Goal: Information Seeking & Learning: Find specific page/section

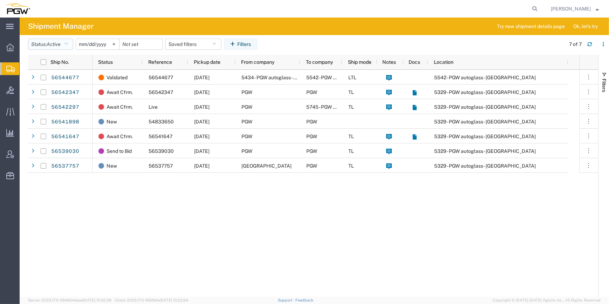
click at [59, 41] on span "Active" at bounding box center [54, 44] width 14 height 6
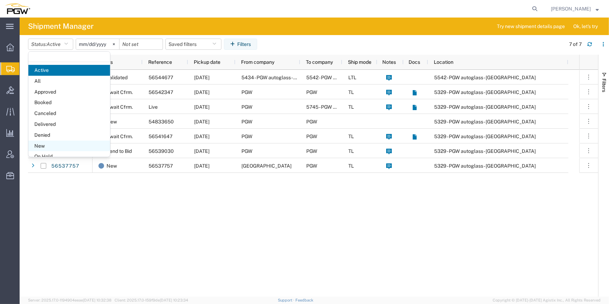
click at [53, 141] on span "New" at bounding box center [69, 146] width 82 height 11
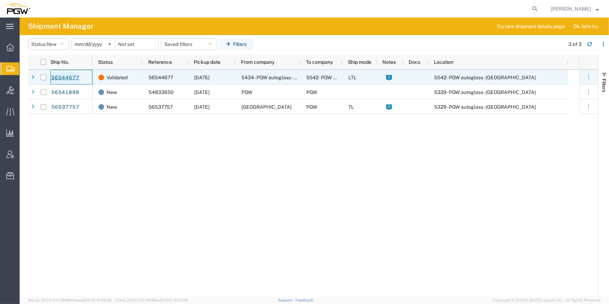
click at [66, 76] on link "56544677" at bounding box center [65, 77] width 29 height 11
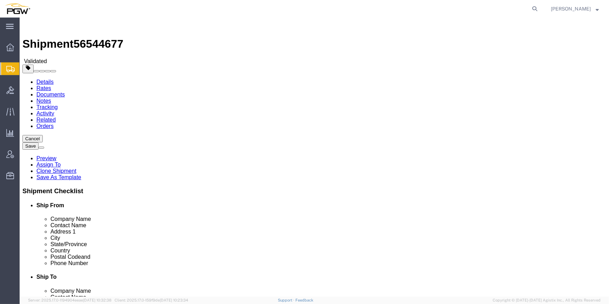
select select "28287"
select select "28361"
click button "Rate Shipment"
click at [30, 28] on img at bounding box center [26, 24] width 8 height 8
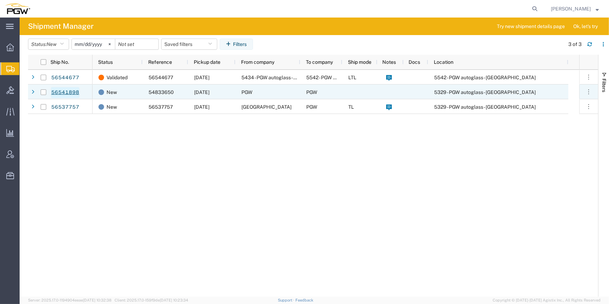
click at [72, 93] on link "56541898" at bounding box center [65, 92] width 29 height 11
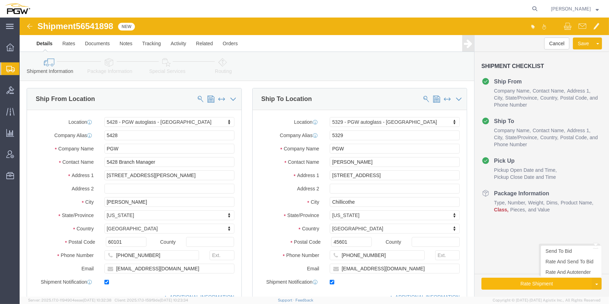
select select "28281"
select select "28253"
click button "Rate Shipment"
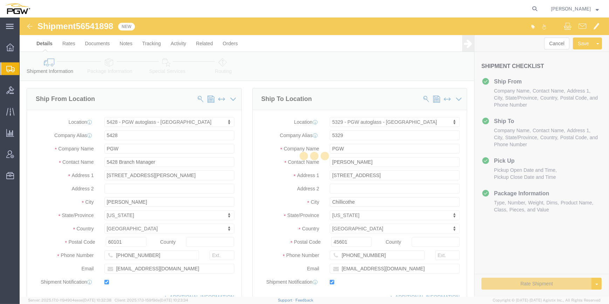
select select "28281"
select select "28253"
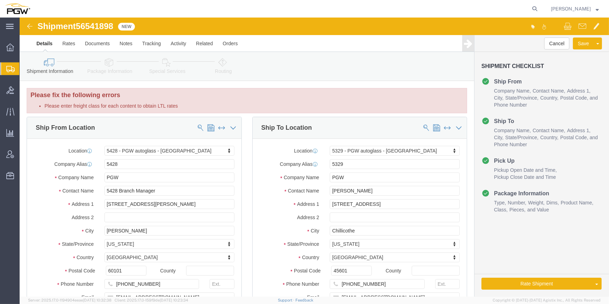
click link "Package Information"
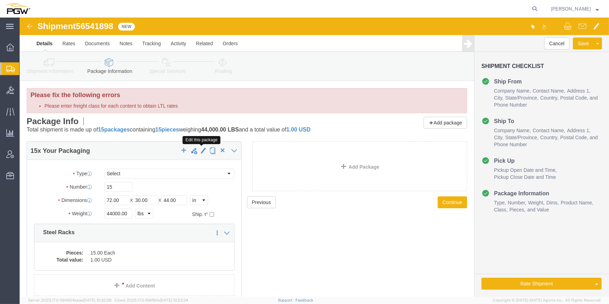
click span "button"
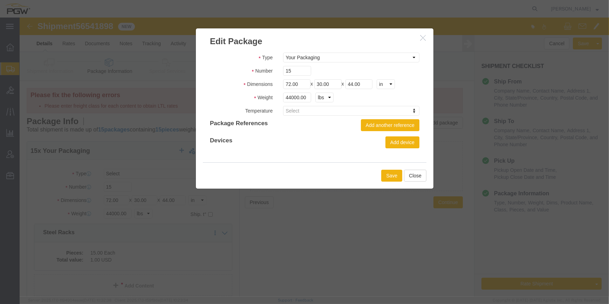
click div "Edit Package"
click icon "button"
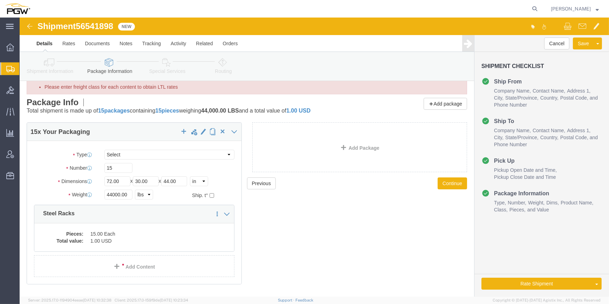
scroll to position [36, 0]
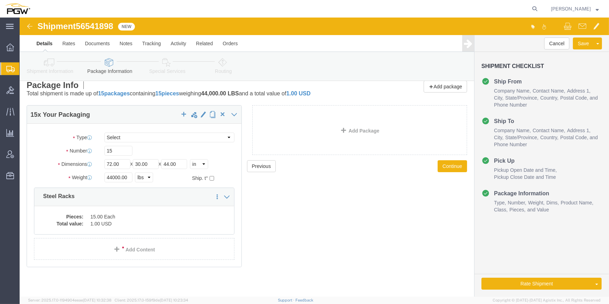
click dd "1.00 USD"
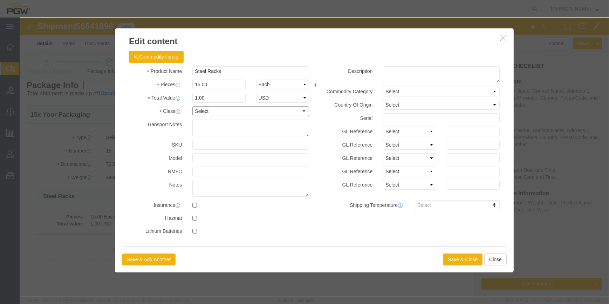
click select "Select 50 55 60 65 70 85 92.5 100 125 175 250 300 400"
select select "92.5"
click select "Select 50 55 60 65 70 85 92.5 100 125 175 250 300 400"
click button "Save & Close"
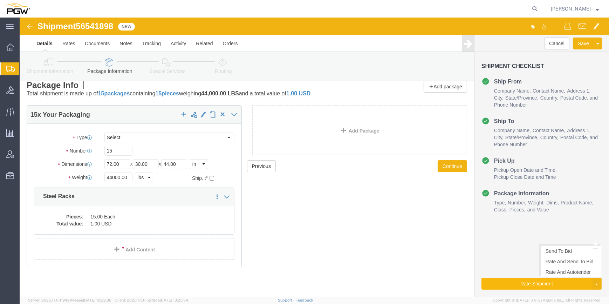
click button "Rate Shipment"
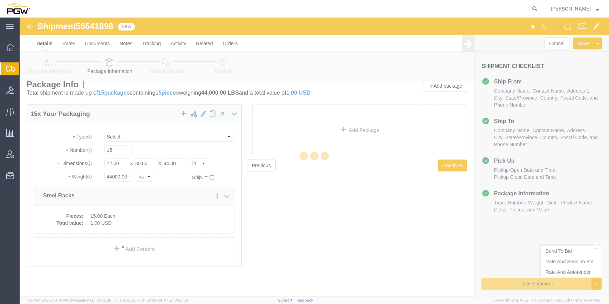
scroll to position [7, 0]
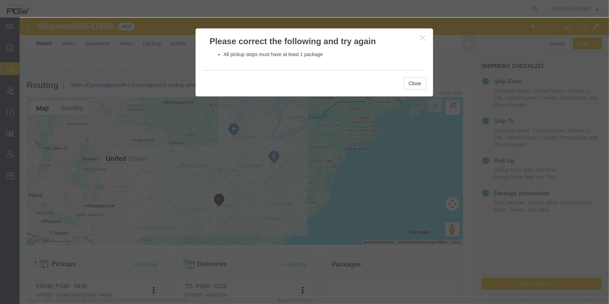
click icon "button"
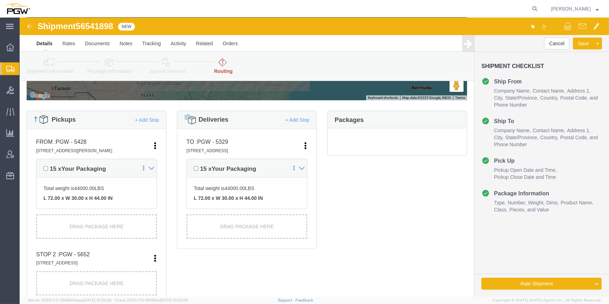
scroll to position [159, 0]
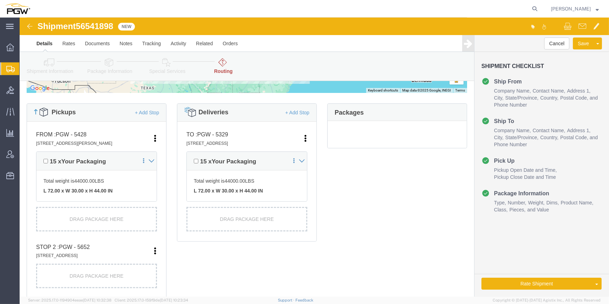
click link "Shipment Information"
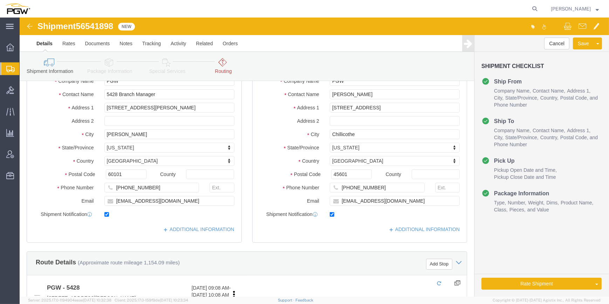
scroll to position [63, 0]
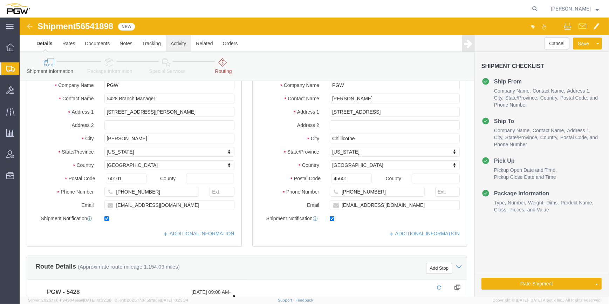
click link "Activity"
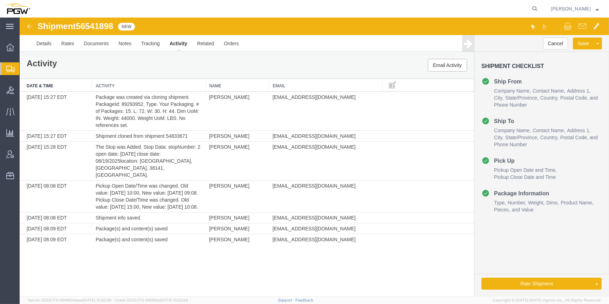
click at [30, 23] on img at bounding box center [30, 26] width 8 height 8
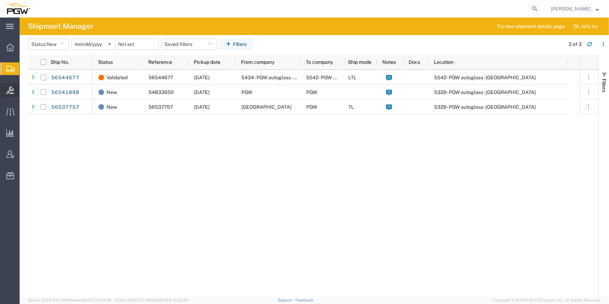
click at [15, 88] on div at bounding box center [10, 90] width 20 height 14
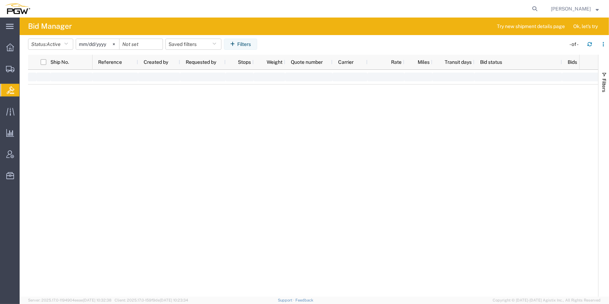
click at [25, 87] on span "Bids" at bounding box center [22, 90] width 6 height 14
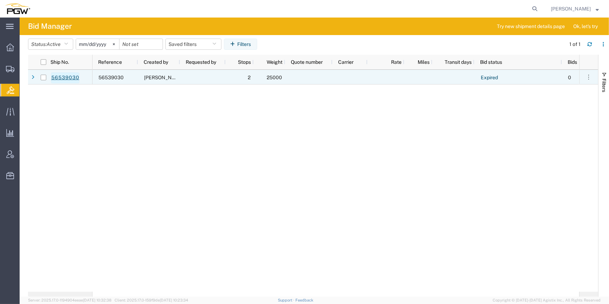
click at [64, 78] on link "56539030" at bounding box center [65, 77] width 29 height 11
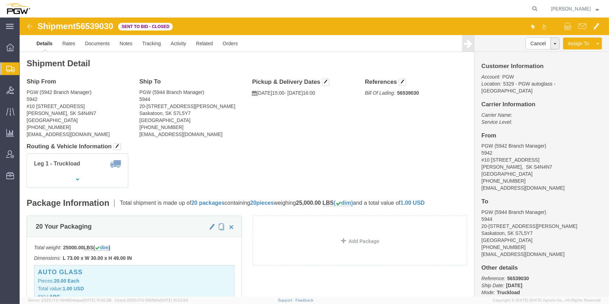
click img
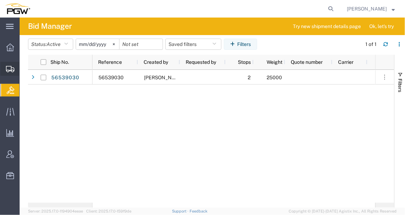
drag, startPoint x: 30, startPoint y: 78, endPoint x: 80, endPoint y: 92, distance: 51.5
click at [0, 0] on span "Shipment Manager" at bounding box center [0, 0] width 0 height 0
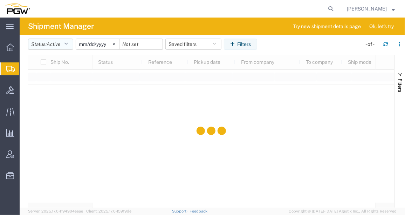
click at [59, 43] on span "Active" at bounding box center [54, 44] width 14 height 6
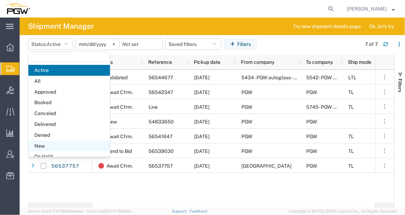
click at [56, 143] on span "New" at bounding box center [69, 146] width 82 height 11
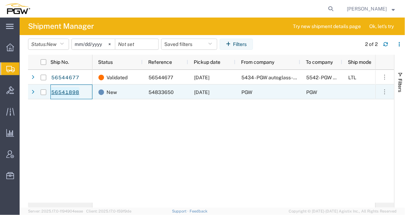
click at [62, 90] on link "56541898" at bounding box center [65, 92] width 29 height 11
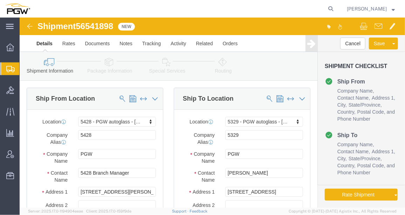
select select "28281"
select select "28253"
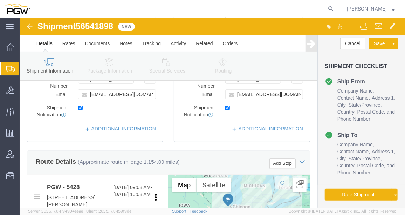
scroll to position [159, 0]
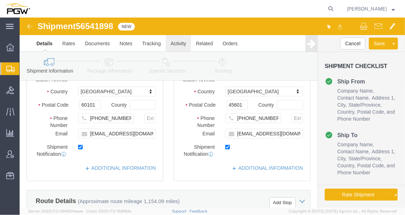
click link "Activity"
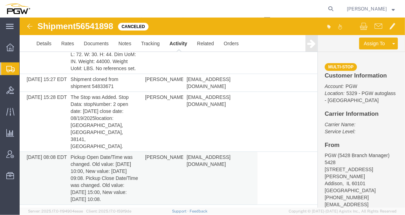
scroll to position [35, 0]
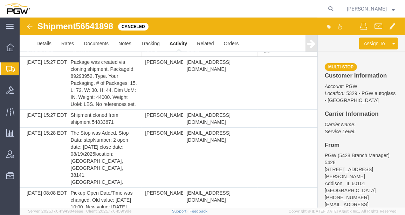
click at [28, 28] on img at bounding box center [29, 26] width 8 height 8
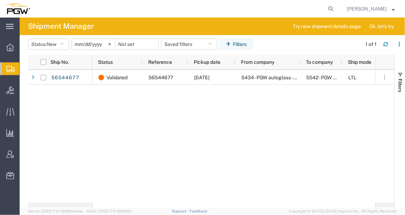
click at [0, 0] on span "Shipment Manager" at bounding box center [0, 0] width 0 height 0
click at [60, 44] on button "Status: New" at bounding box center [48, 44] width 41 height 11
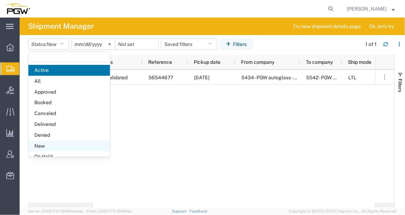
click at [40, 142] on span "New" at bounding box center [69, 146] width 82 height 11
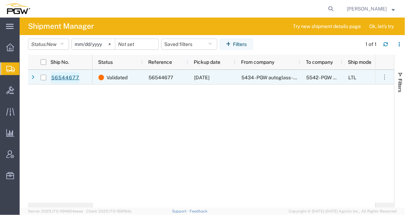
click at [66, 72] on link "56544677" at bounding box center [65, 77] width 29 height 11
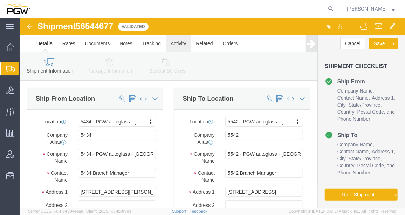
select select "28287"
select select "28361"
click link "Activity"
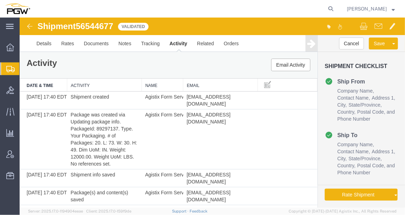
click at [30, 26] on img at bounding box center [29, 26] width 8 height 8
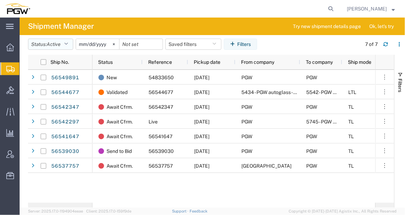
click at [58, 44] on span "Active" at bounding box center [54, 44] width 14 height 6
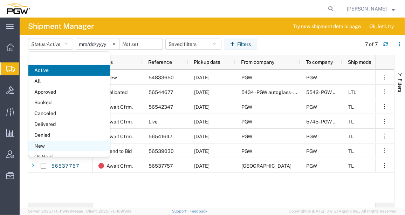
click at [55, 142] on span "New" at bounding box center [69, 146] width 82 height 11
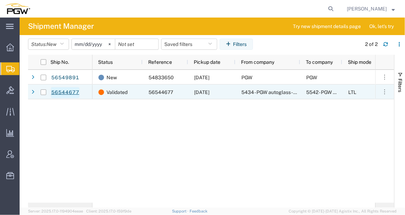
click at [66, 93] on link "56544677" at bounding box center [65, 92] width 29 height 11
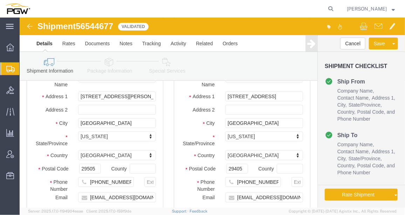
select select "28287"
select select "28361"
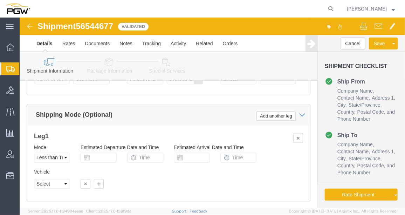
scroll to position [637, 0]
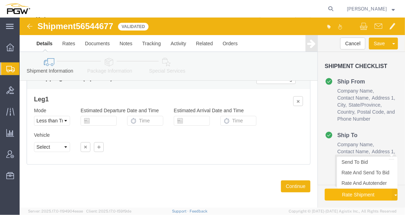
click button "Rate Shipment"
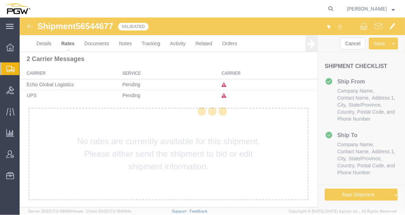
scroll to position [30, 0]
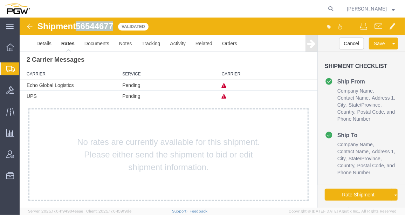
drag, startPoint x: 113, startPoint y: 28, endPoint x: 78, endPoint y: 25, distance: 35.1
click at [78, 25] on span "56544677" at bounding box center [93, 25] width 37 height 9
copy span "56544677"
click at [41, 46] on link "Details" at bounding box center [43, 43] width 25 height 17
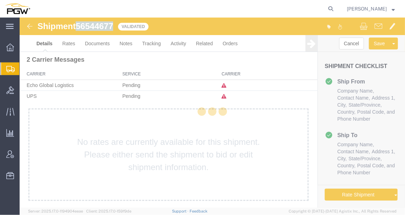
select select "28287"
select select "28361"
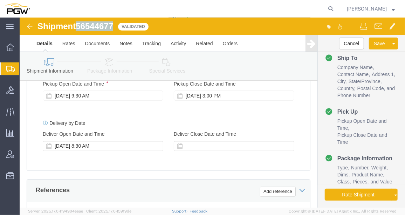
scroll to position [446, 0]
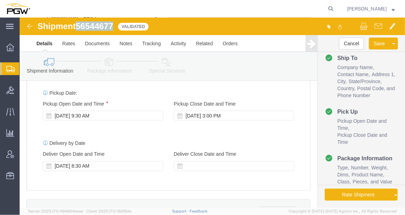
click icon
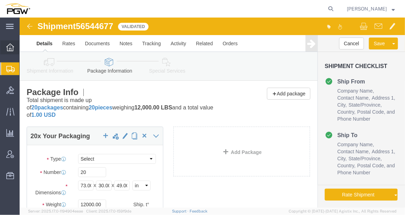
click at [19, 47] on div at bounding box center [10, 47] width 20 height 14
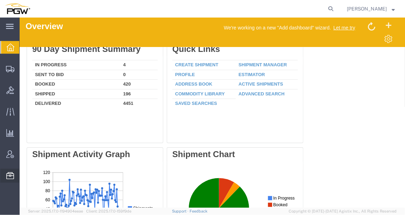
click at [0, 0] on span "Address Book" at bounding box center [0, 0] width 0 height 0
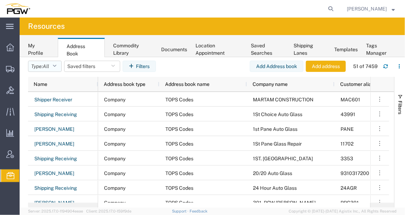
click at [56, 66] on icon "button" at bounding box center [55, 66] width 4 height 5
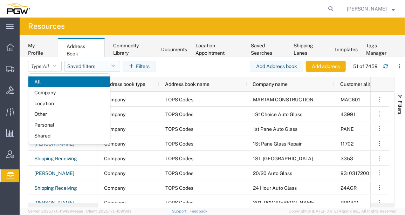
click at [80, 65] on button "Saved filters" at bounding box center [92, 66] width 56 height 11
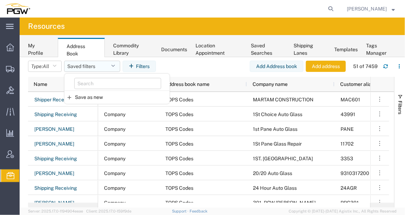
drag, startPoint x: 80, startPoint y: 65, endPoint x: 75, endPoint y: 70, distance: 6.5
click at [75, 70] on button "Saved filters" at bounding box center [92, 66] width 56 height 11
click at [87, 66] on button "Saved filters" at bounding box center [92, 66] width 56 height 11
click at [136, 66] on icon "button" at bounding box center [132, 66] width 7 height 5
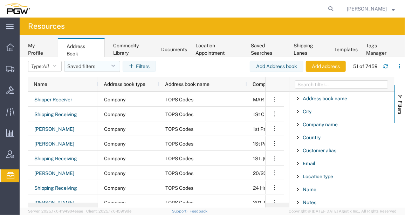
click at [98, 64] on button "Saved filters" at bounding box center [92, 66] width 56 height 11
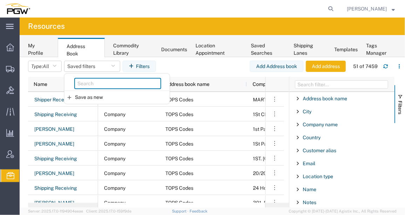
click at [94, 83] on input "search" at bounding box center [117, 83] width 87 height 11
paste input "805"
type input "805"
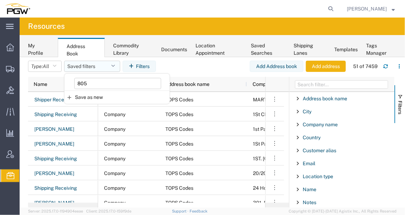
click at [113, 65] on icon "button" at bounding box center [113, 66] width 4 height 5
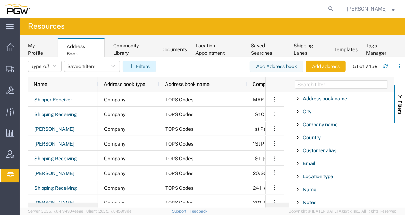
click at [136, 63] on button "Filters" at bounding box center [139, 66] width 33 height 11
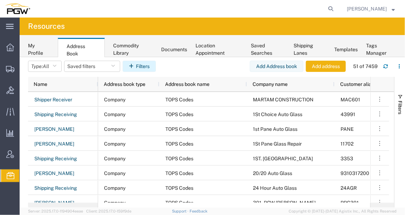
click at [138, 66] on button "Filters" at bounding box center [139, 66] width 33 height 11
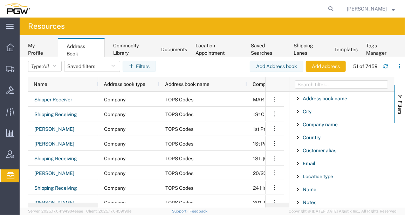
click at [210, 68] on agx-table-filter-chips "Type: All All Company Location Other Personal Shared Saved filters 805 Save as …" at bounding box center [139, 69] width 222 height 16
click at [137, 65] on button "Filters" at bounding box center [139, 66] width 33 height 11
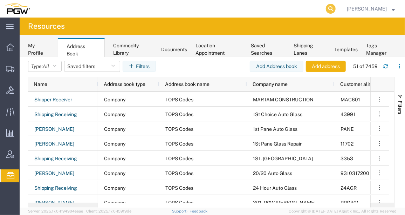
click at [326, 6] on icon at bounding box center [331, 9] width 10 height 10
click at [166, 36] on div "My Profile Address Book Commodity Library Documents Location Appointment Saved …" at bounding box center [212, 46] width 385 height 22
click at [145, 63] on button "Filters" at bounding box center [139, 66] width 33 height 11
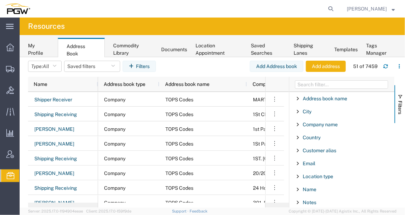
click at [178, 37] on div "My Profile Address Book Commodity Library Documents Location Appointment Saved …" at bounding box center [212, 46] width 385 height 22
click at [73, 47] on div "Address Book" at bounding box center [81, 49] width 47 height 23
click at [75, 48] on div "Address Book" at bounding box center [81, 49] width 47 height 23
click at [75, 65] on button "Saved filters" at bounding box center [92, 66] width 56 height 11
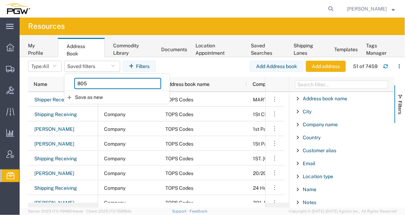
click at [94, 79] on input "805" at bounding box center [117, 83] width 87 height 11
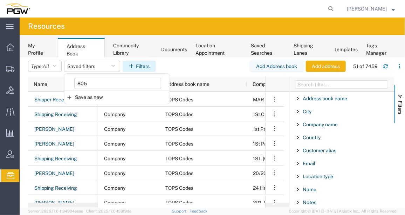
click at [137, 68] on button "Filters" at bounding box center [139, 66] width 33 height 11
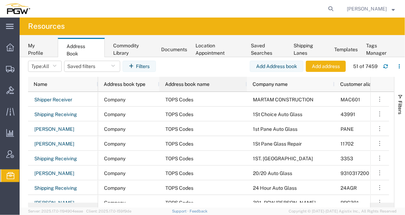
click at [186, 82] on span "Address book name" at bounding box center [187, 84] width 44 height 6
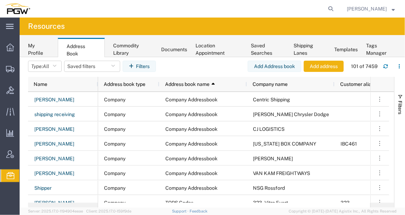
click at [37, 47] on div "My Profile" at bounding box center [38, 49] width 21 height 15
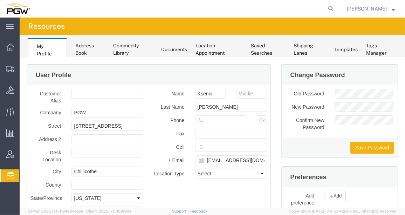
click at [78, 50] on div "Address Book" at bounding box center [89, 49] width 29 height 15
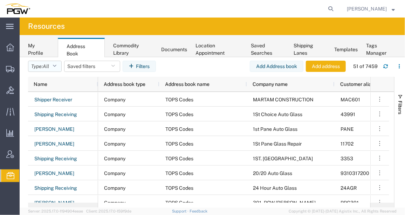
click at [54, 67] on button "Type: All" at bounding box center [45, 66] width 34 height 11
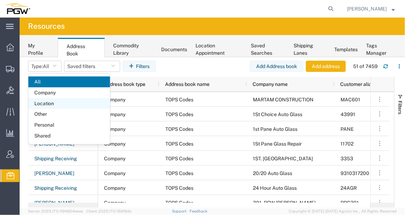
click at [51, 106] on span "Location" at bounding box center [69, 103] width 82 height 11
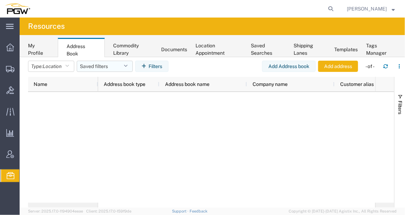
click at [118, 69] on button "Saved filters" at bounding box center [105, 66] width 56 height 11
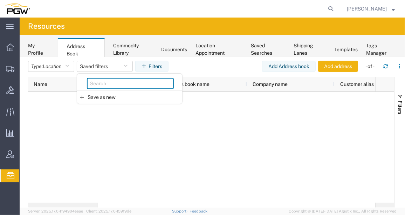
click at [112, 85] on input "search" at bounding box center [130, 83] width 87 height 11
drag, startPoint x: 112, startPoint y: 85, endPoint x: 104, endPoint y: 86, distance: 7.8
click at [104, 86] on input "search" at bounding box center [130, 83] width 87 height 11
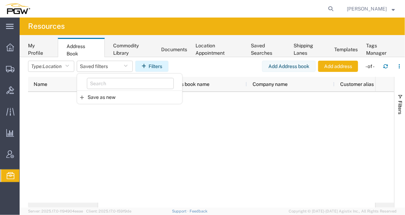
click at [152, 64] on button "Filters" at bounding box center [151, 66] width 33 height 11
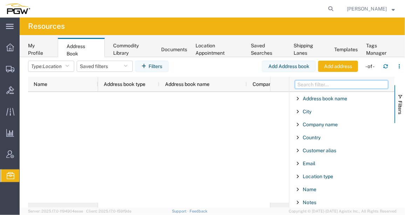
click at [343, 84] on input "Filter Columns Input" at bounding box center [341, 84] width 93 height 8
paste input "805"
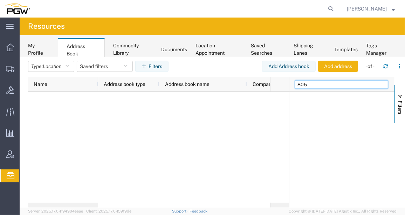
type input "805"
click at [399, 97] on span "button" at bounding box center [400, 97] width 6 height 6
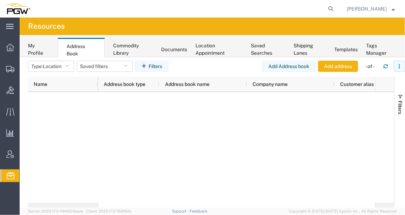
click at [399, 63] on button "button" at bounding box center [399, 66] width 11 height 11
click at [210, 152] on div at bounding box center [236, 147] width 277 height 111
click at [57, 60] on header "Type: Location All Company Location Other Personal Shared Saved filters Save as…" at bounding box center [216, 67] width 377 height 20
click at [58, 65] on span "Location" at bounding box center [52, 66] width 19 height 6
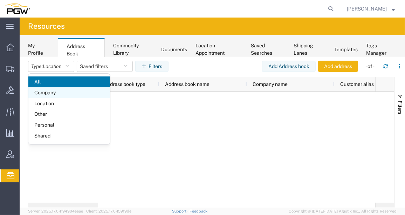
click at [55, 95] on span "Company" at bounding box center [69, 92] width 82 height 11
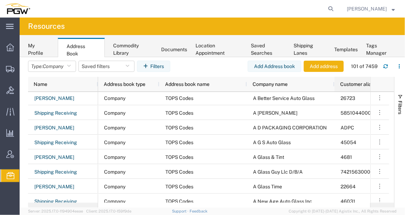
click at [358, 81] on span "Customer alias" at bounding box center [357, 84] width 34 height 6
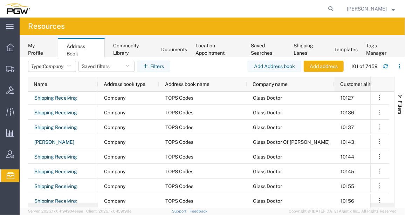
click at [354, 82] on span "Customer alias" at bounding box center [357, 84] width 34 height 6
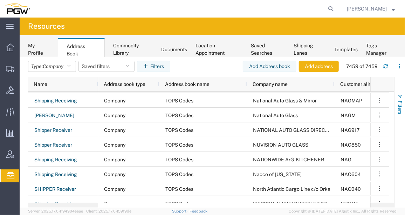
click at [401, 98] on span "button" at bounding box center [400, 97] width 6 height 6
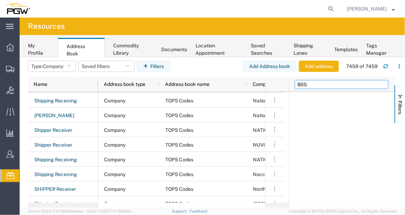
click at [341, 84] on input "805" at bounding box center [341, 84] width 93 height 8
click at [235, 67] on agx-table-filter-chips "Type: Company All Company Location Other Personal Shared Saved filters Save as …" at bounding box center [135, 69] width 215 height 16
click at [405, 64] on html "main_menu Created with Sketch. Collapse Menu Overview Shipments Shipment Manage…" at bounding box center [202, 107] width 405 height 215
click at [403, 66] on button "button" at bounding box center [399, 66] width 11 height 11
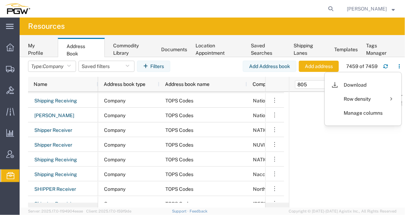
click at [208, 71] on agx-table-filter-chips "Type: Company All Company Location Other Personal Shared Saved filters Save as …" at bounding box center [135, 69] width 215 height 16
